Goal: Information Seeking & Learning: Learn about a topic

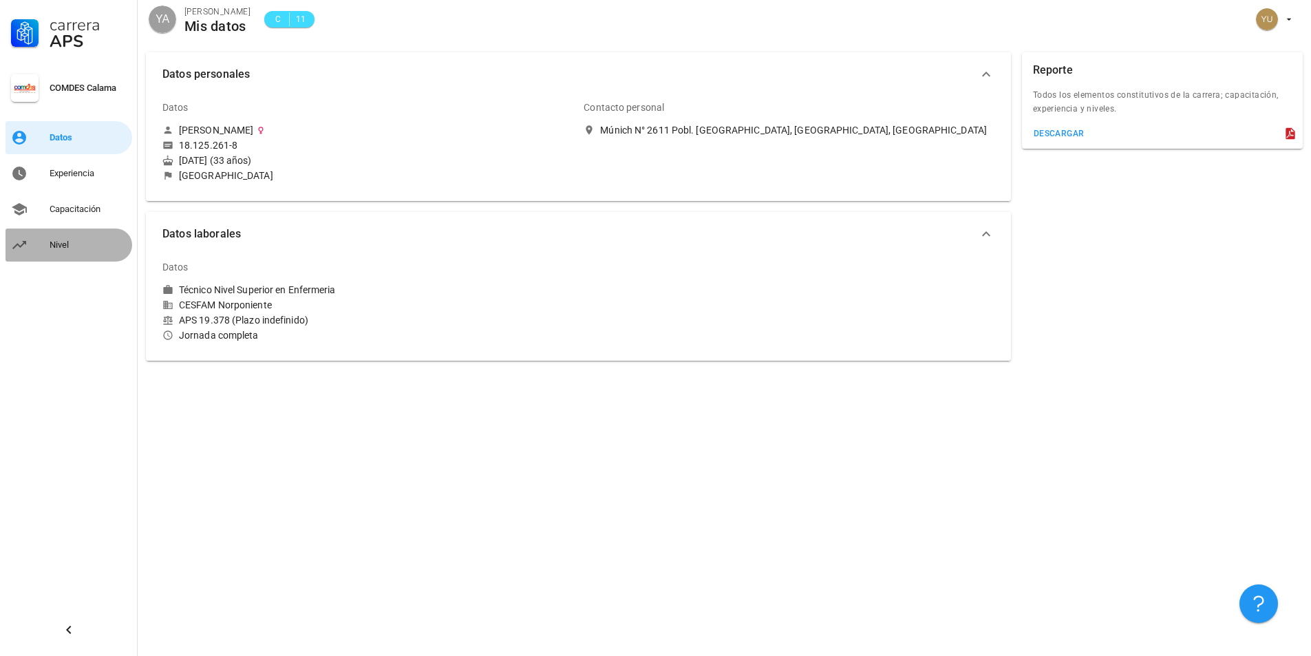
click at [63, 250] on div "Nivel" at bounding box center [88, 245] width 77 height 11
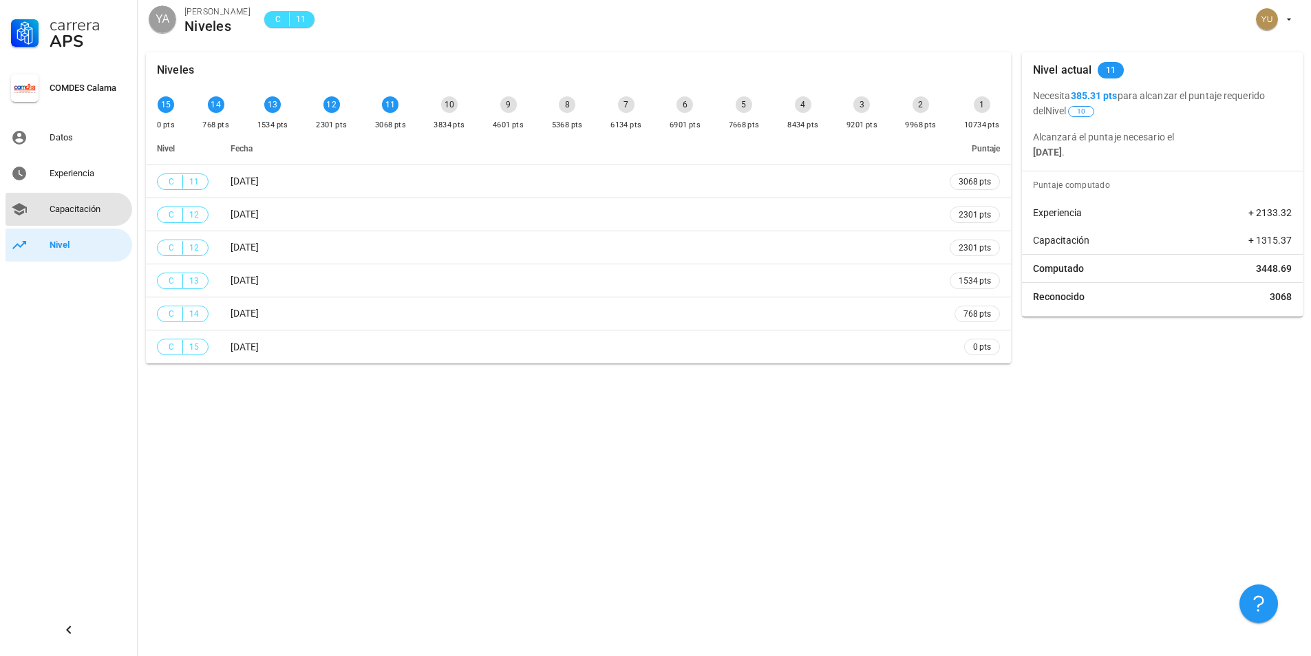
click at [85, 208] on div "Capacitación" at bounding box center [88, 209] width 77 height 11
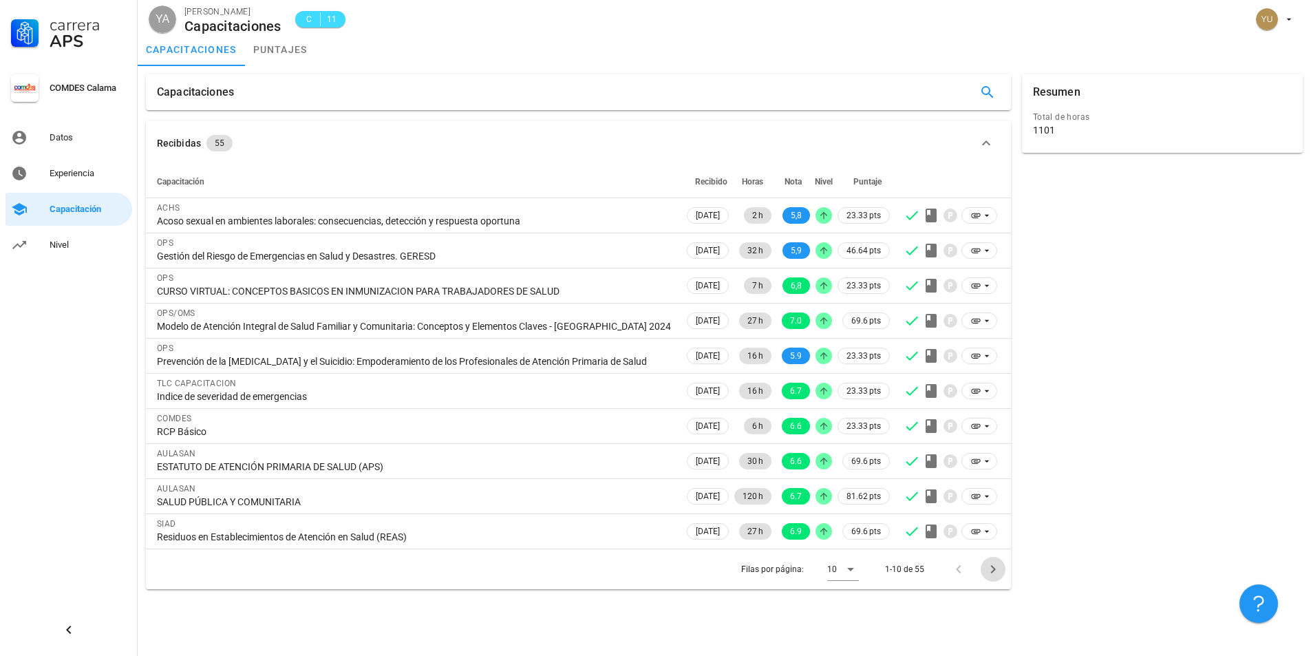
click at [991, 572] on icon "Página siguiente" at bounding box center [992, 569] width 5 height 8
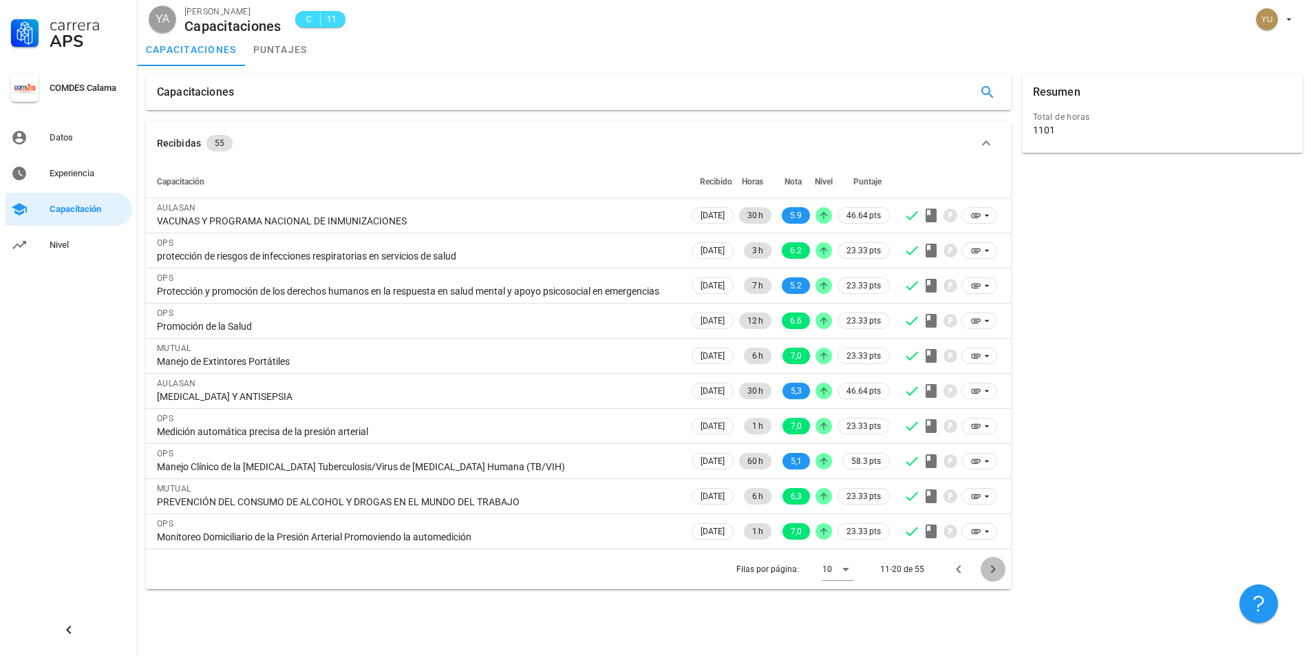
click at [991, 572] on button "Página siguiente" at bounding box center [993, 569] width 25 height 25
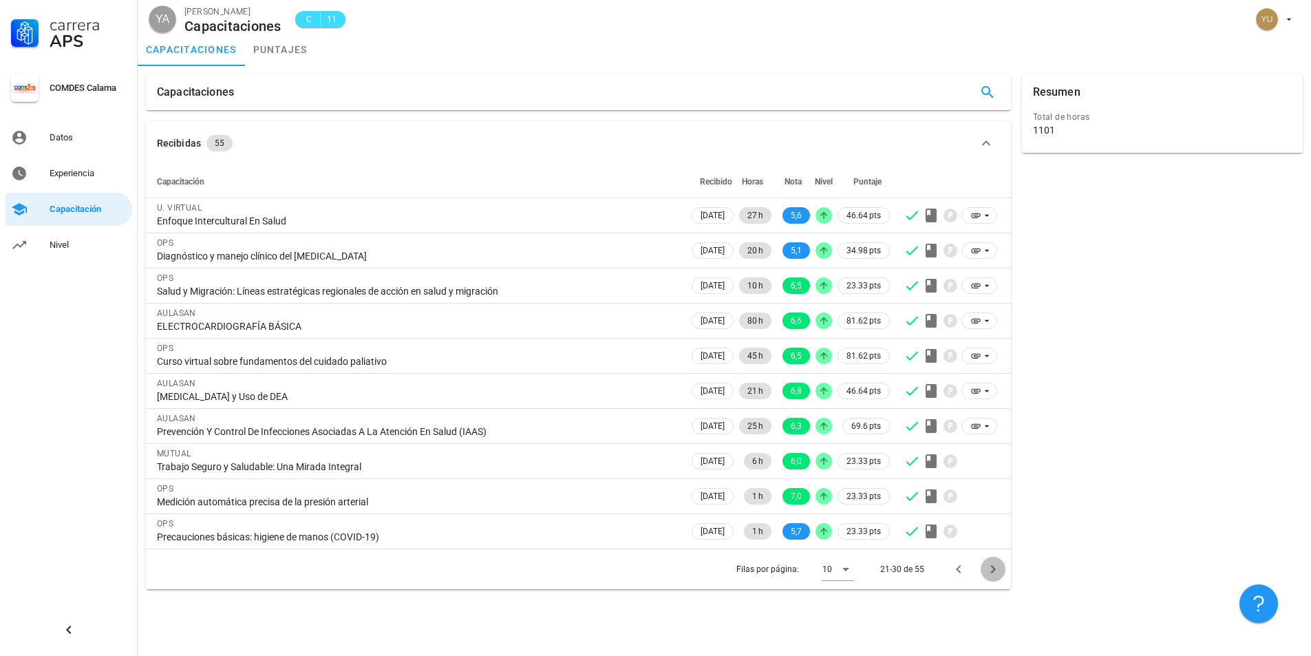
click at [991, 572] on icon "Página siguiente" at bounding box center [992, 569] width 5 height 8
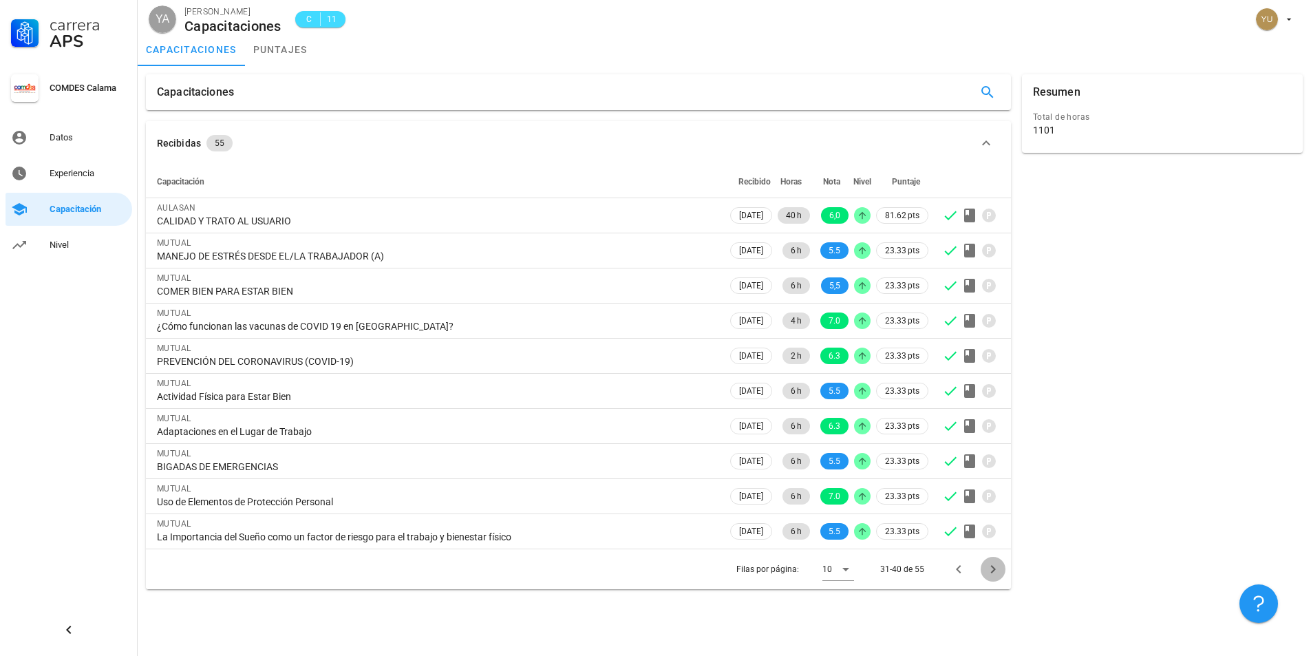
click at [991, 572] on icon "Página siguiente" at bounding box center [992, 569] width 5 height 8
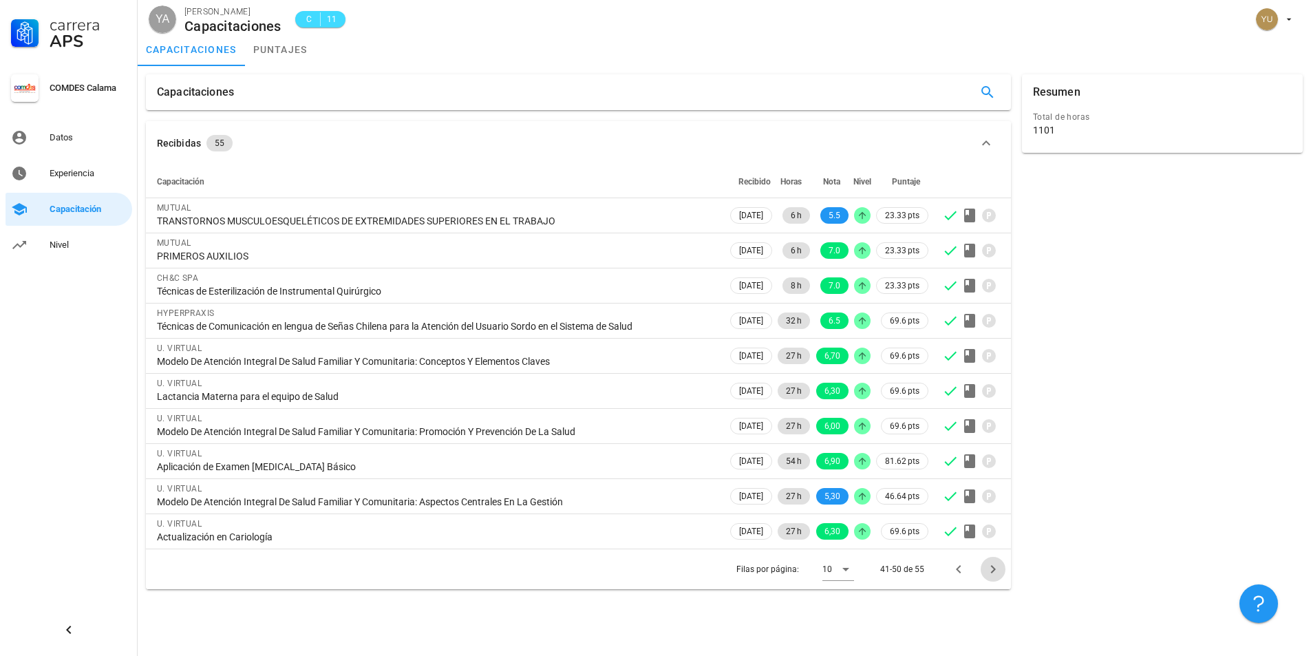
click at [991, 572] on icon "Página siguiente" at bounding box center [992, 569] width 5 height 8
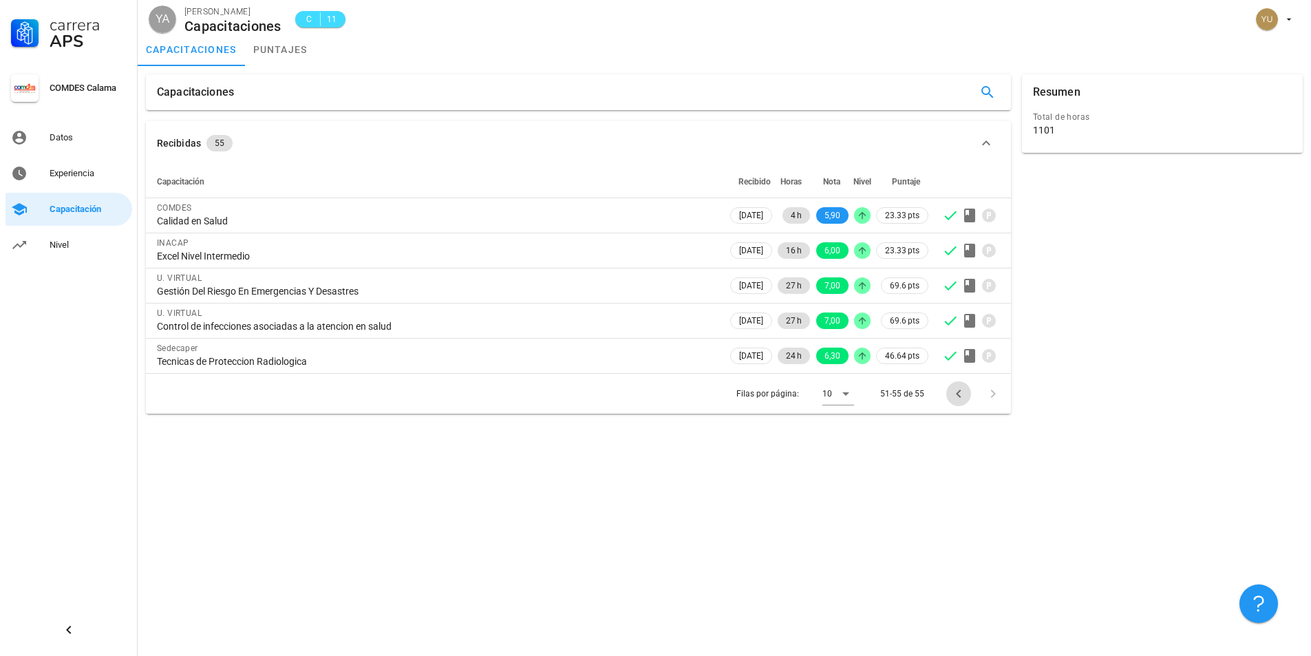
click at [963, 388] on icon "Página anterior" at bounding box center [959, 393] width 17 height 17
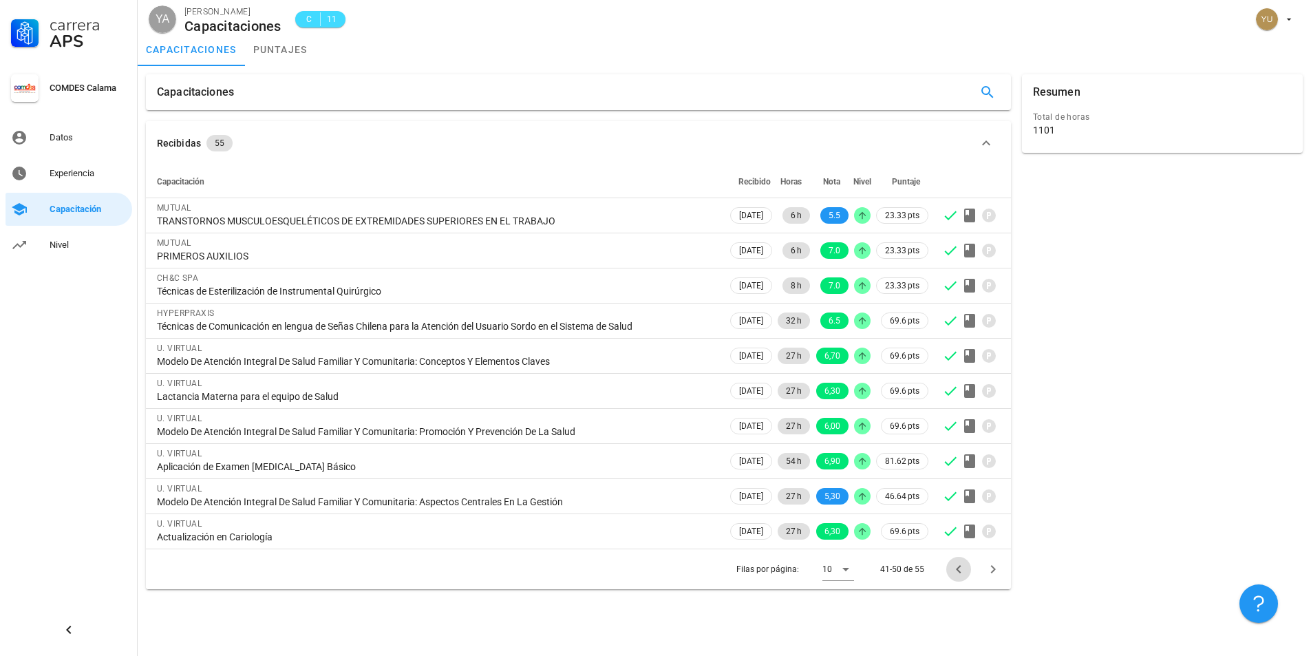
click at [955, 570] on icon "Página anterior" at bounding box center [959, 569] width 17 height 17
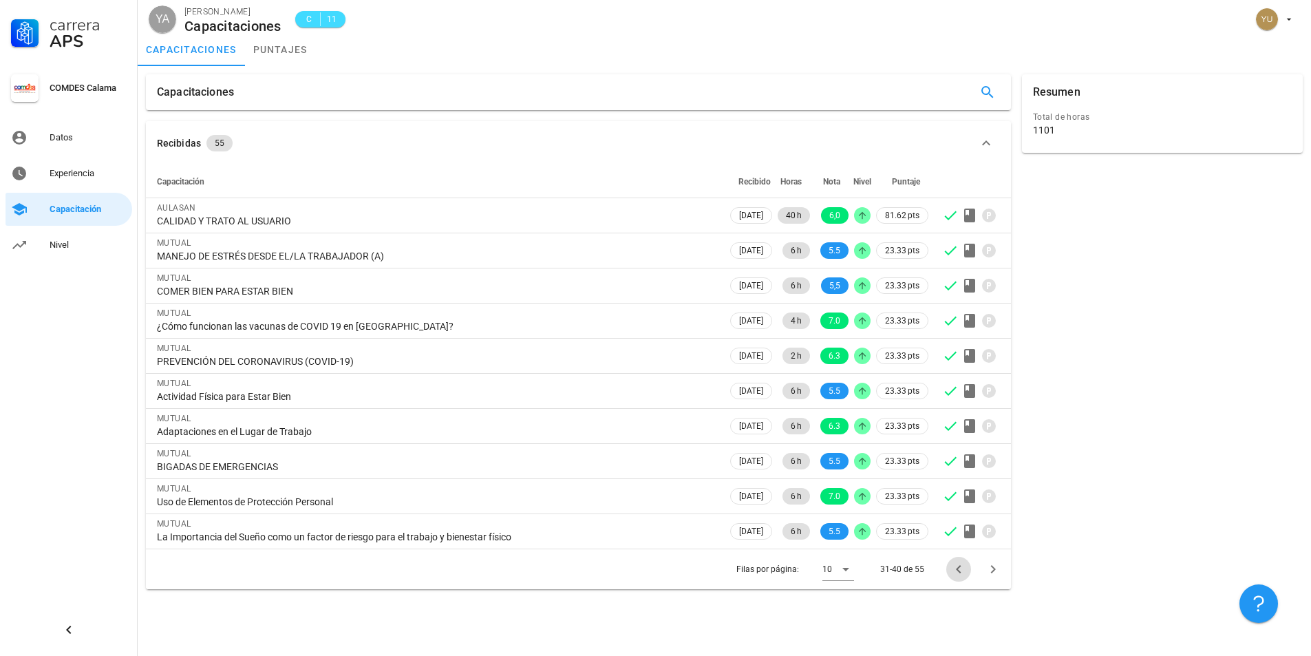
click at [955, 570] on icon "Página anterior" at bounding box center [959, 569] width 17 height 17
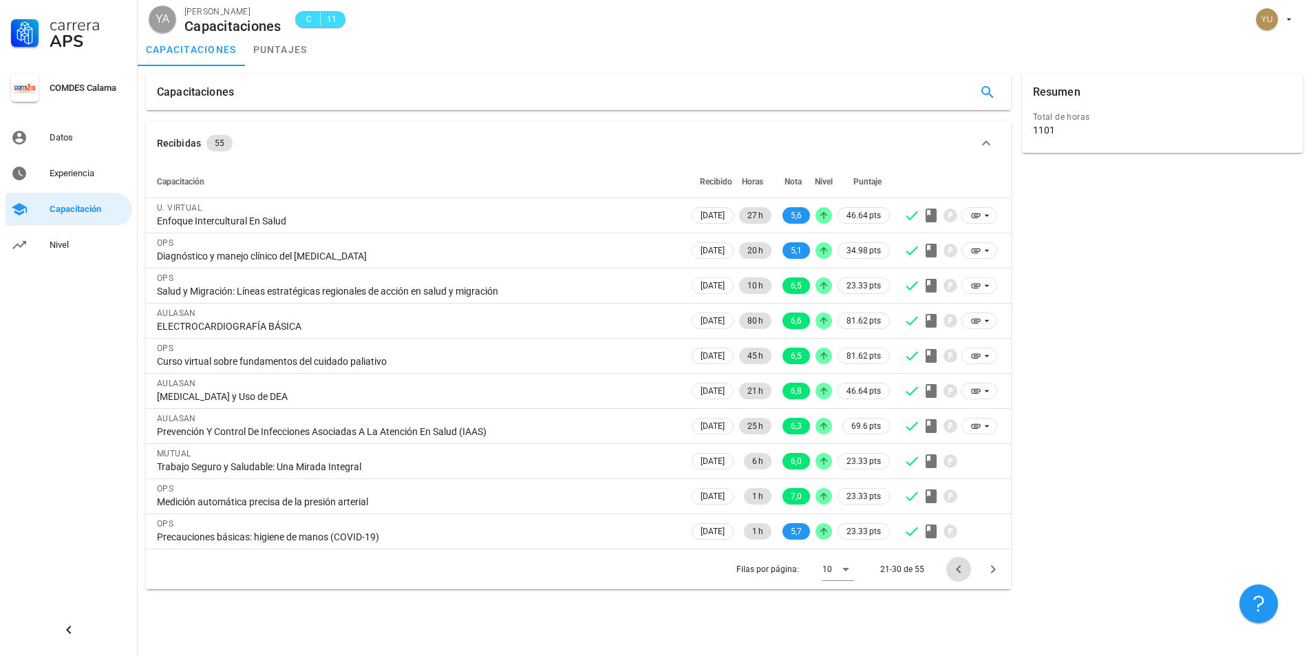
click at [955, 570] on icon "Página anterior" at bounding box center [959, 569] width 17 height 17
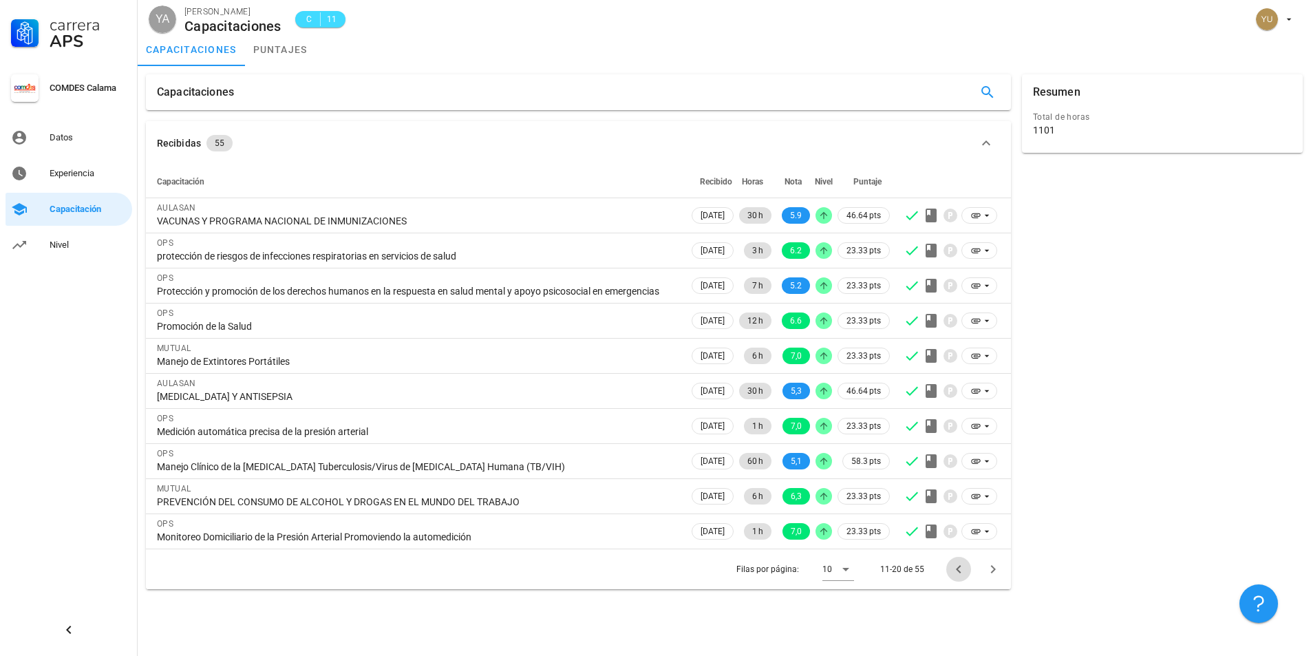
click at [955, 570] on button "Página anterior" at bounding box center [958, 569] width 25 height 25
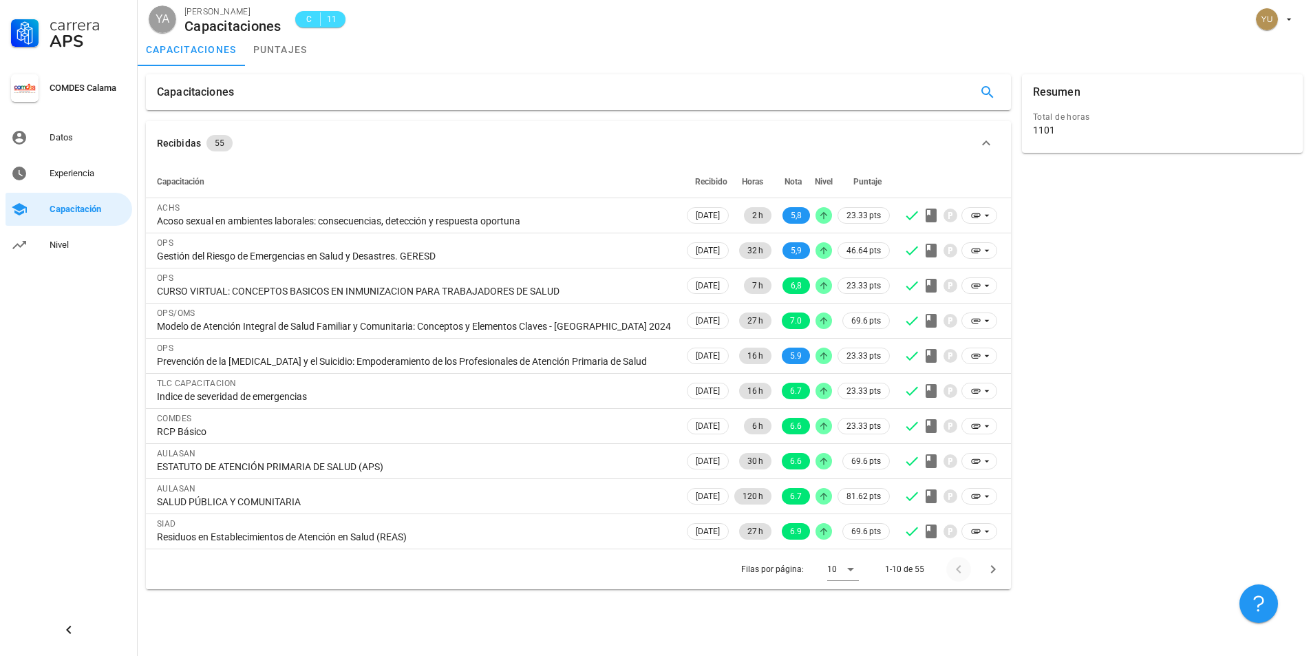
click at [955, 570] on div at bounding box center [961, 569] width 30 height 25
click at [293, 50] on link "puntajes" at bounding box center [280, 49] width 71 height 33
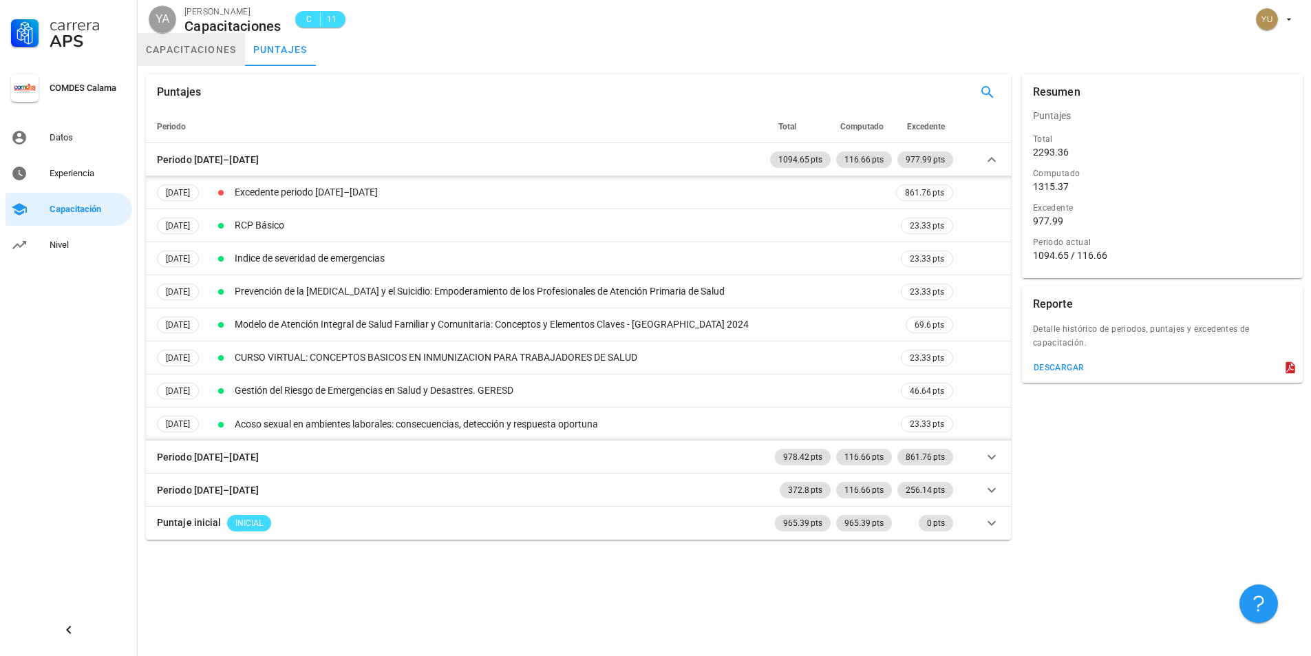
click at [213, 50] on link "capacitaciones" at bounding box center [191, 49] width 107 height 33
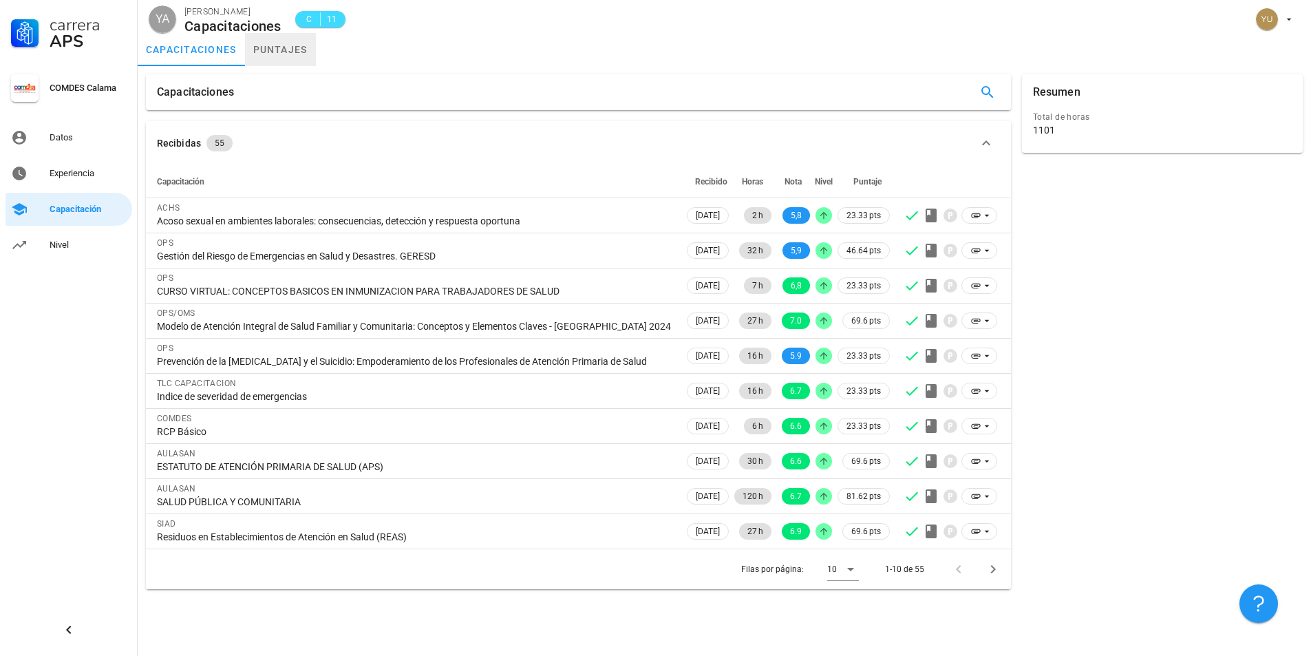
click at [278, 61] on link "puntajes" at bounding box center [280, 49] width 71 height 33
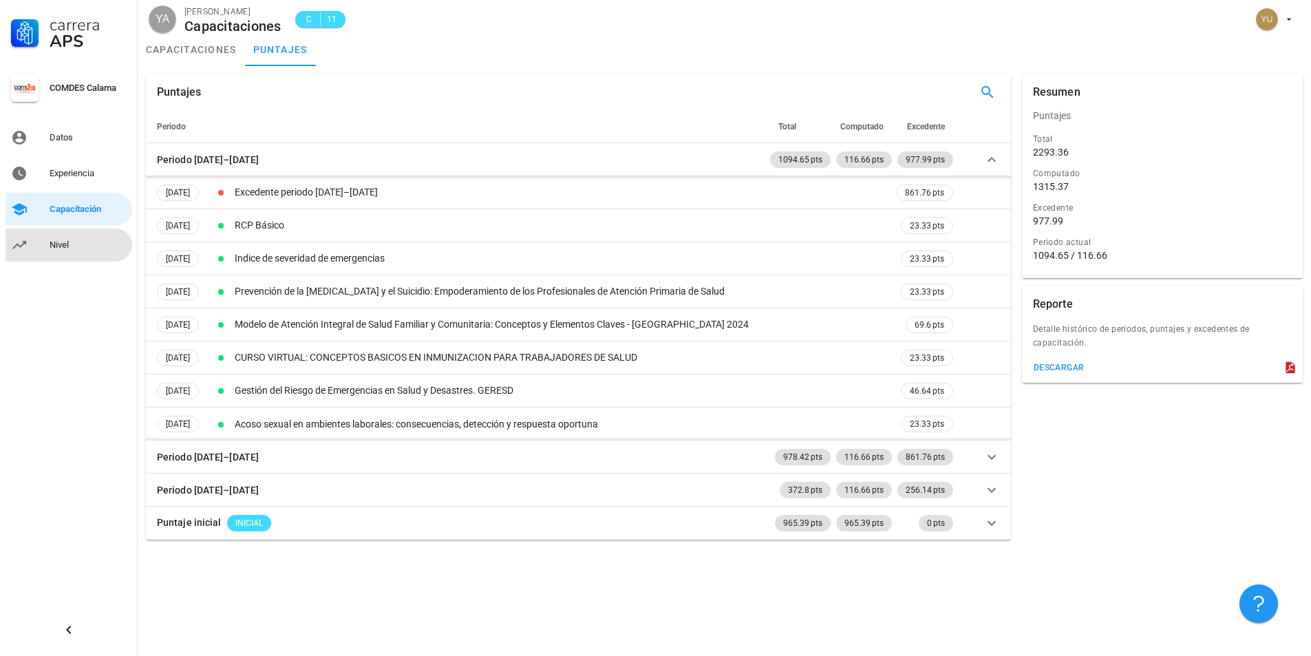
click at [64, 248] on div "Nivel" at bounding box center [88, 245] width 77 height 11
